Goal: Navigation & Orientation: Find specific page/section

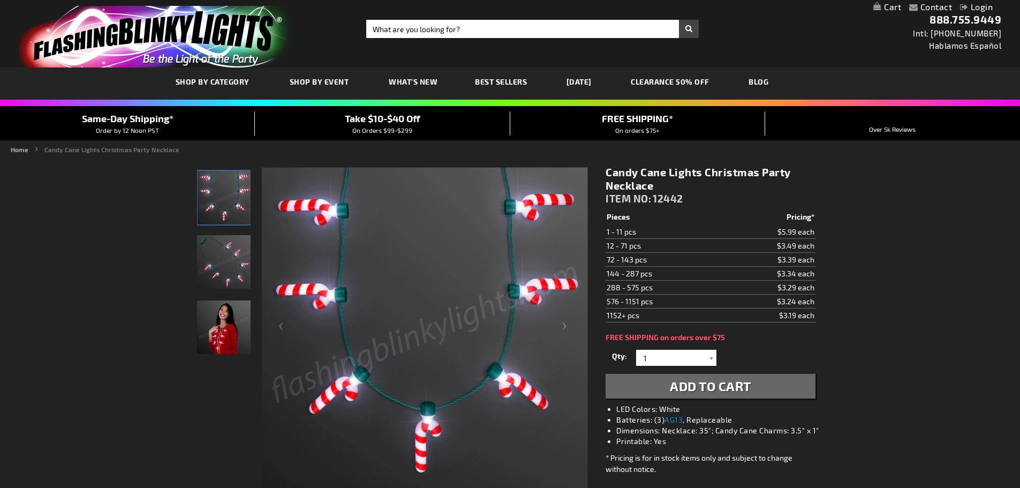
click at [224, 262] on img "Light Up Christmas Candy Cane LED Party Necklace" at bounding box center [224, 262] width 54 height 54
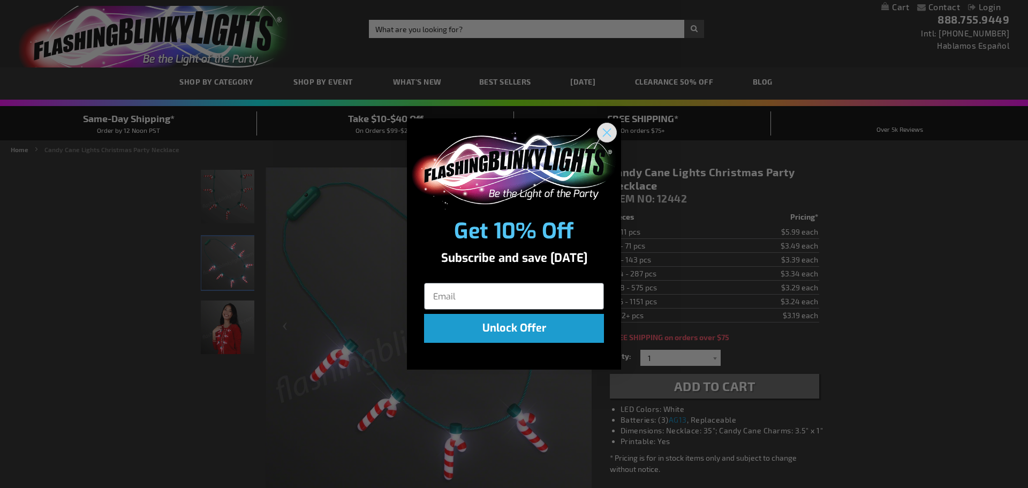
click at [609, 134] on icon "Close dialog" at bounding box center [606, 132] width 7 height 7
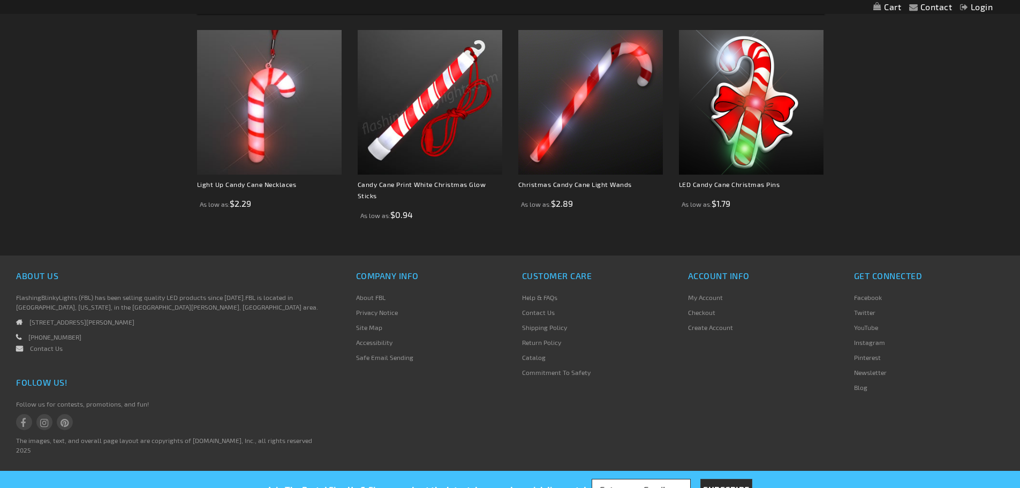
scroll to position [482, 0]
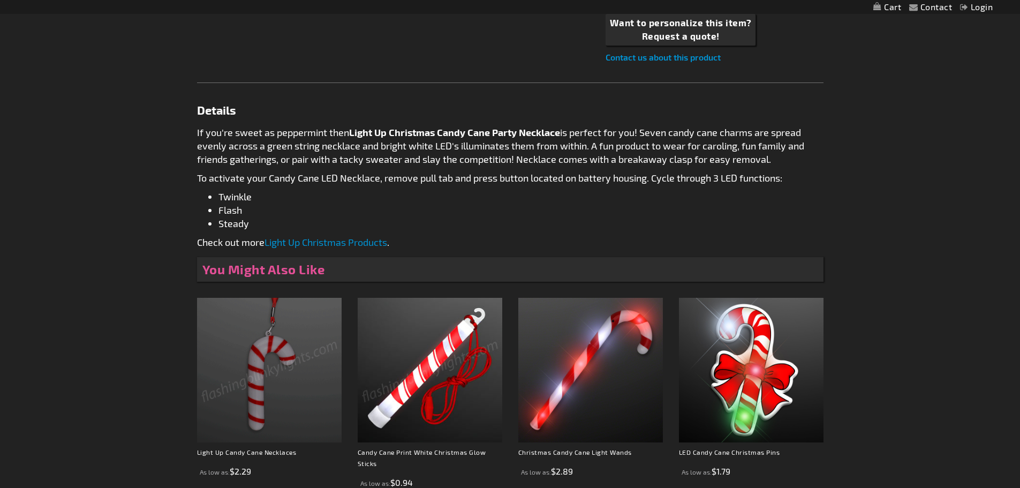
click at [326, 242] on link "Light Up Christmas Products" at bounding box center [325, 242] width 123 height 12
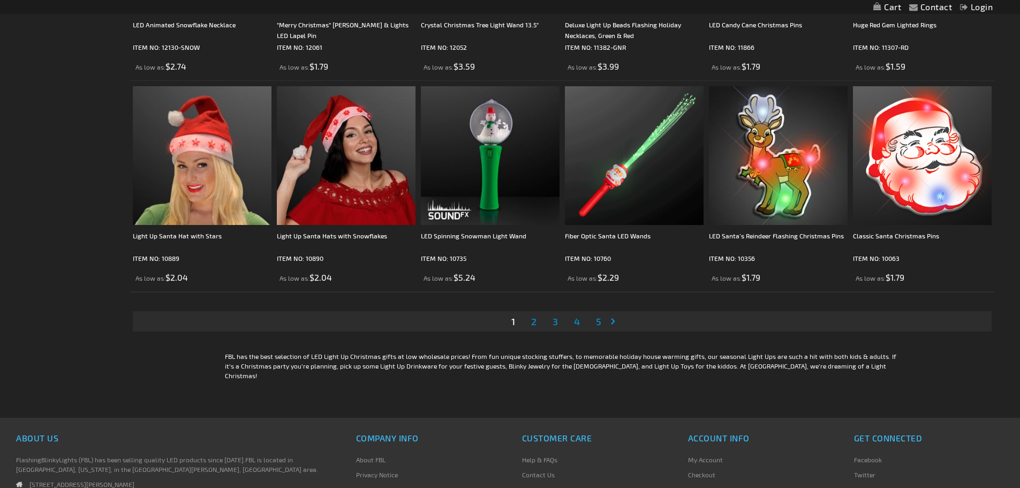
scroll to position [2248, 0]
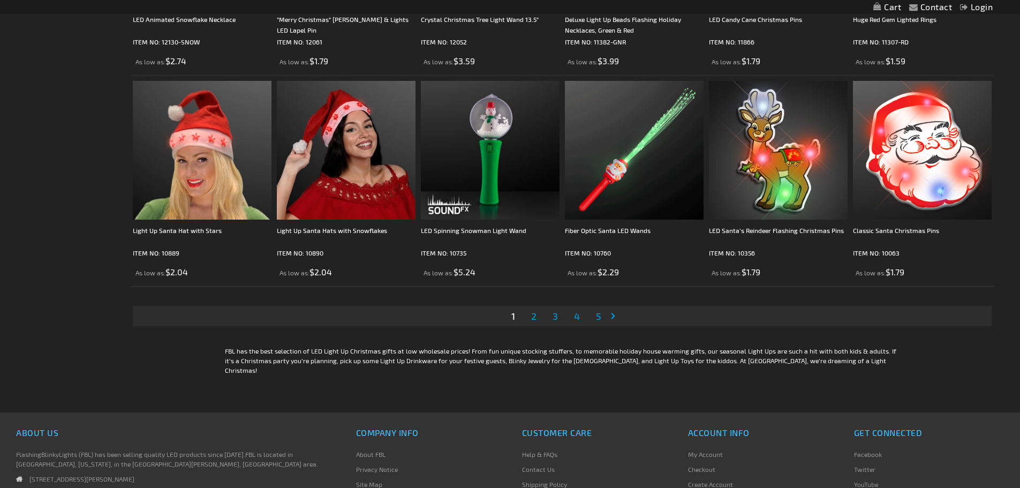
click at [611, 316] on link "Page Next" at bounding box center [615, 316] width 11 height 16
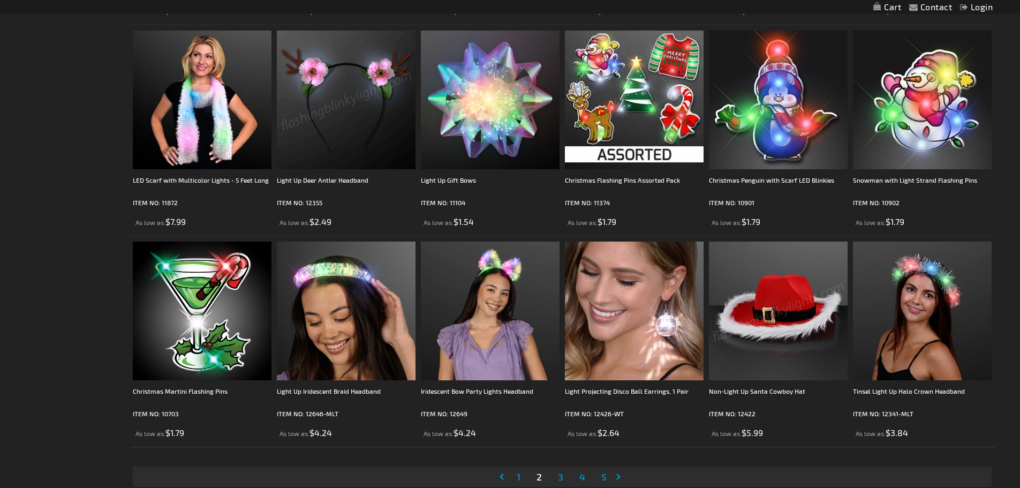
scroll to position [2301, 0]
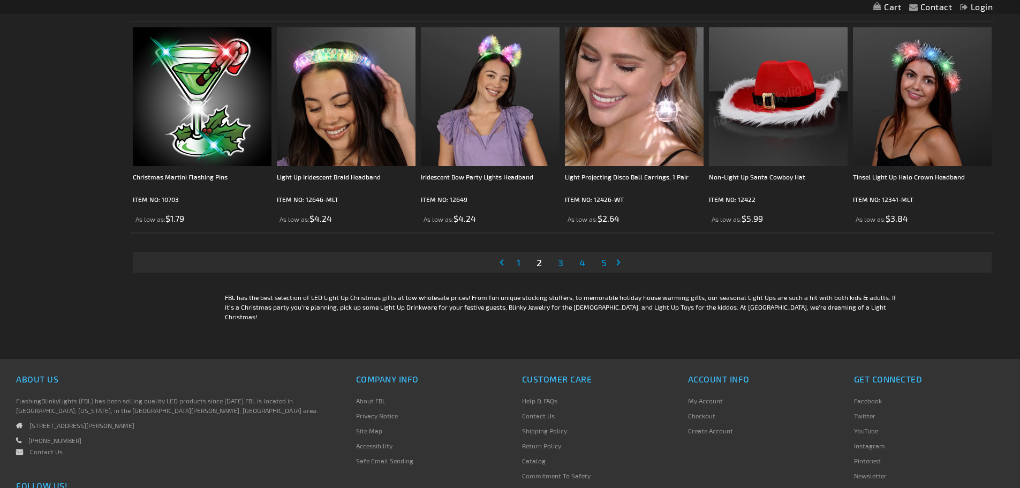
click at [561, 263] on span "3" at bounding box center [560, 262] width 5 height 12
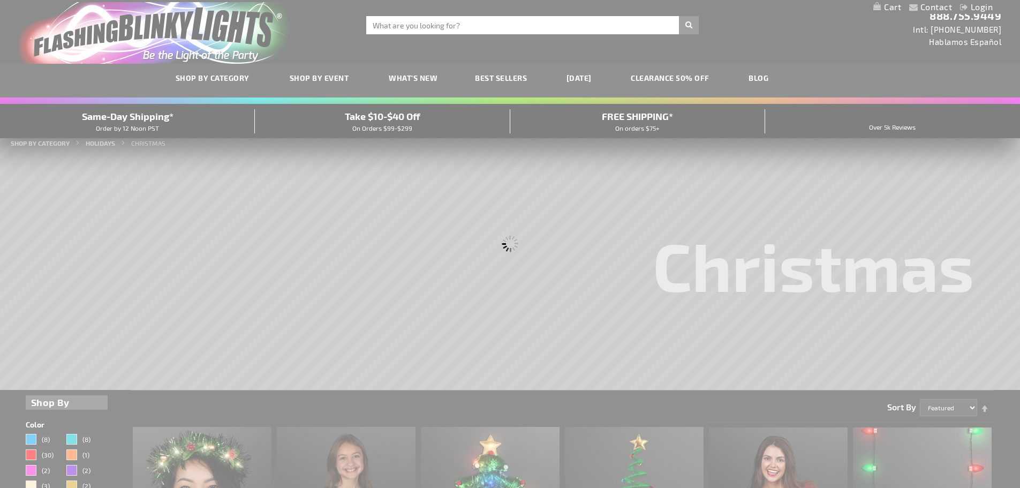
scroll to position [0, 0]
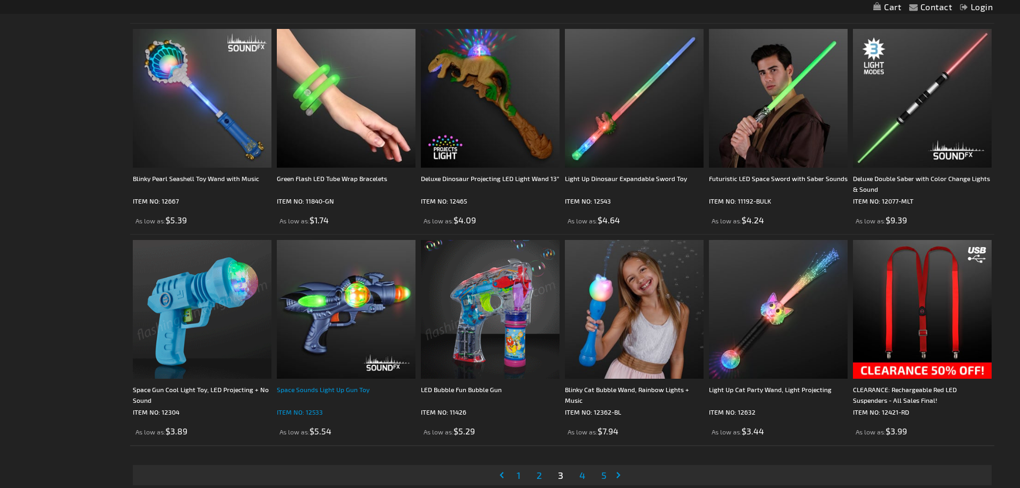
scroll to position [2194, 0]
